Goal: Task Accomplishment & Management: Use online tool/utility

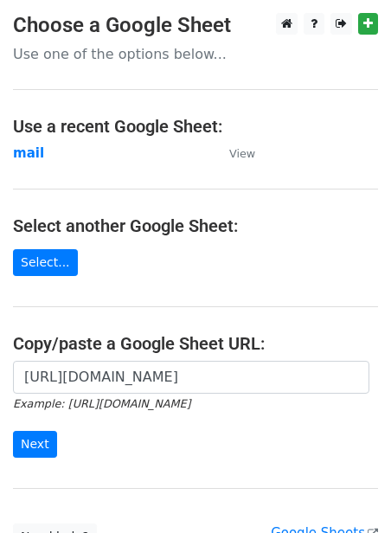
scroll to position [0, 389]
type input "https://docs.google.com/spreadsheets/d/1jLHnsz--_ZfDqRg_OH2xrkmhbGZ3izLOtmH_H2J…"
click at [49, 452] on input "Next" at bounding box center [35, 444] width 44 height 27
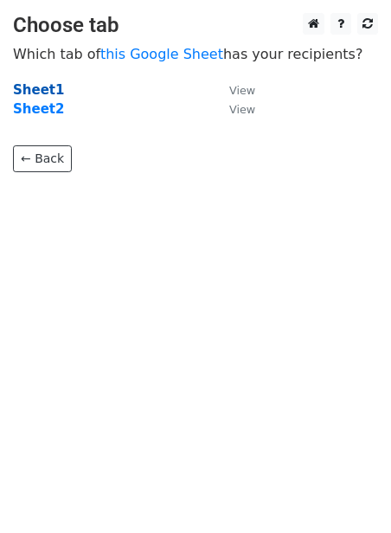
click at [36, 94] on strong "Sheet1" at bounding box center [38, 90] width 51 height 16
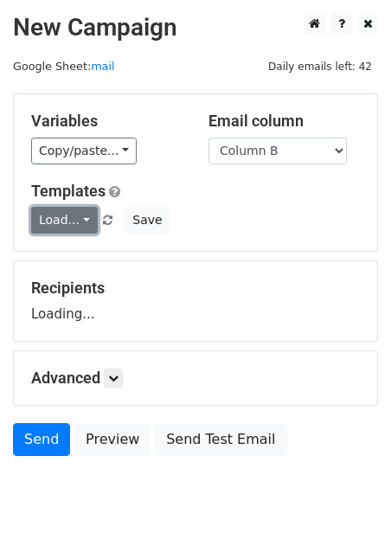
click at [63, 218] on link "Load..." at bounding box center [64, 220] width 67 height 27
click at [77, 255] on link "Guest Post" at bounding box center [100, 259] width 137 height 28
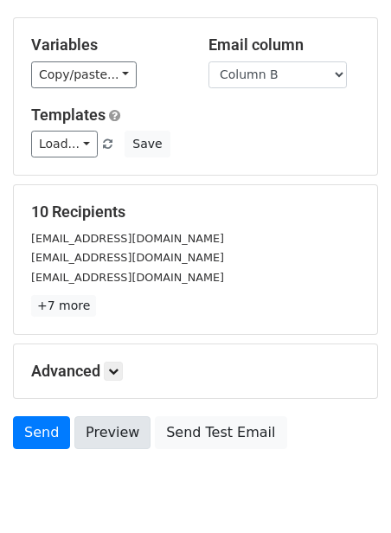
scroll to position [139, 0]
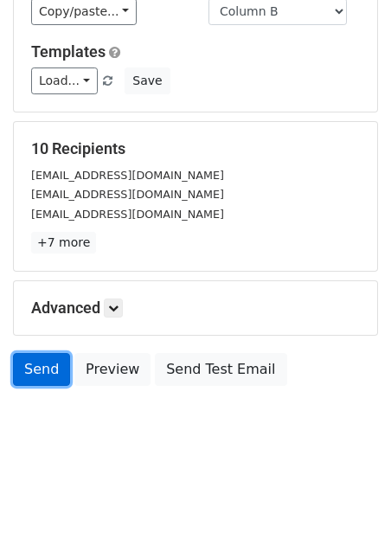
click at [40, 367] on link "Send" at bounding box center [41, 369] width 57 height 33
